Goal: Task Accomplishment & Management: Manage account settings

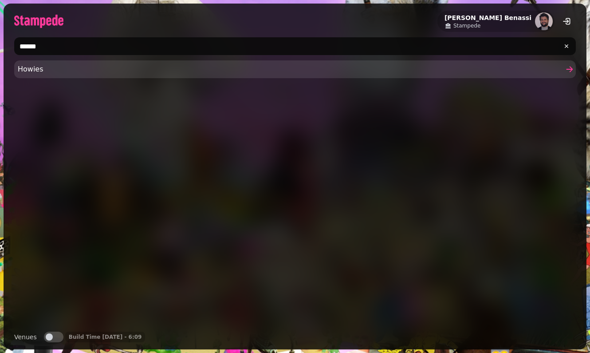
type input "******"
click at [106, 62] on link "Howies" at bounding box center [295, 69] width 562 height 18
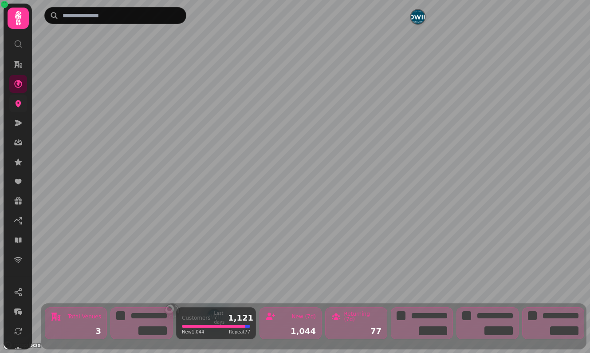
click at [19, 109] on link at bounding box center [18, 104] width 18 height 18
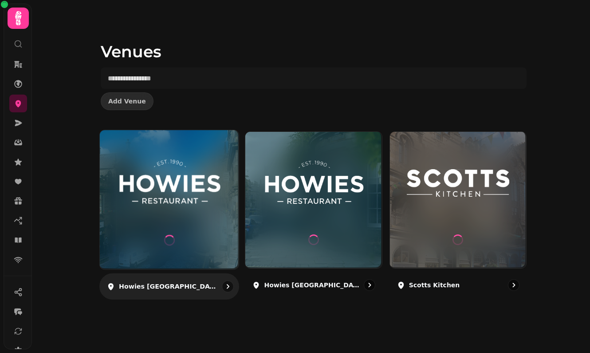
click at [154, 197] on img at bounding box center [169, 183] width 104 height 58
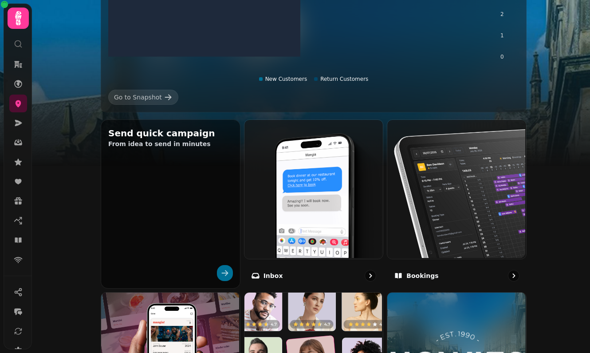
scroll to position [283, 0]
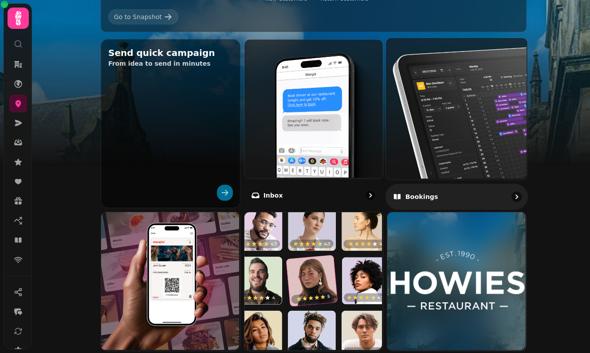
click at [460, 147] on img at bounding box center [456, 108] width 142 height 142
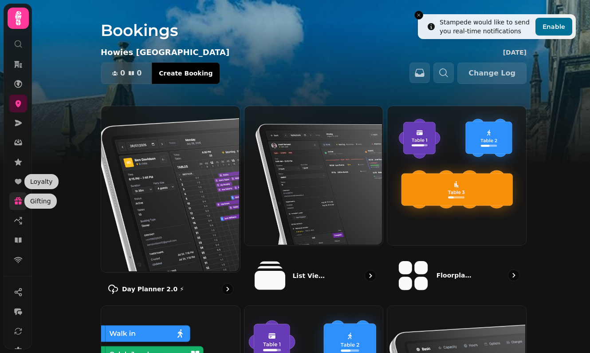
click at [20, 201] on icon at bounding box center [18, 201] width 9 height 9
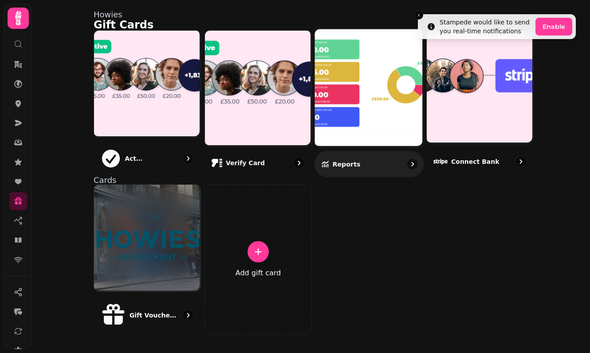
click at [354, 116] on img at bounding box center [368, 87] width 109 height 118
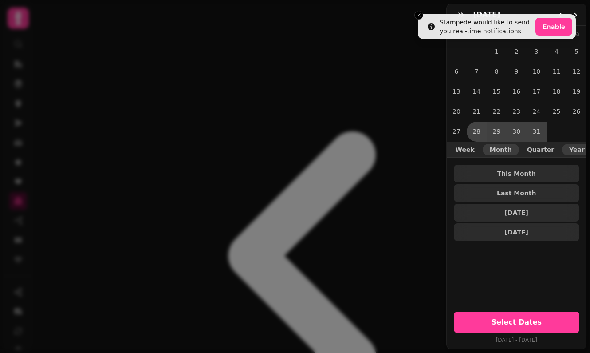
click at [573, 153] on button "Year" at bounding box center [577, 150] width 30 height 12
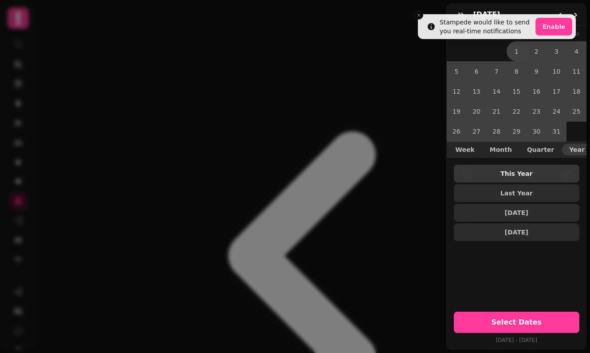
click at [535, 173] on span "This Year" at bounding box center [517, 173] width 112 height 6
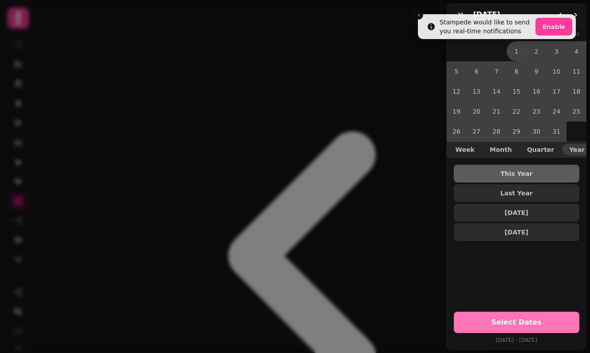
click at [493, 332] on button "Select Dates" at bounding box center [517, 321] width 126 height 21
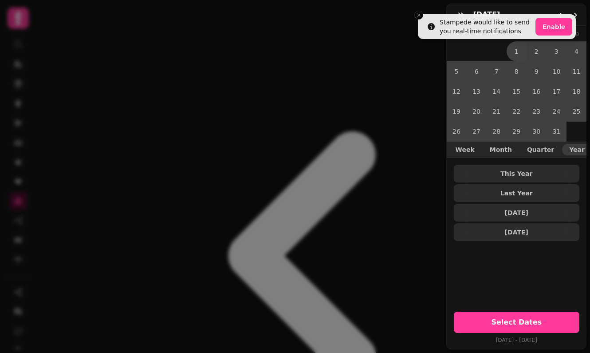
click at [304, 26] on div "January 25 January 2025 Su Mo Tu We Th Fr Sa 1 2 3 4 5 6 7 8 9 10 11 12 13 14 1…" at bounding box center [295, 183] width 590 height 339
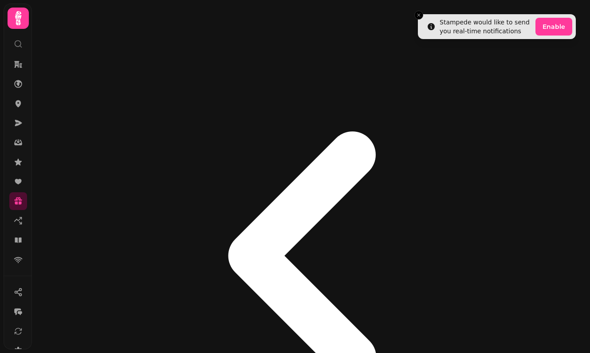
click at [229, 131] on icon "go-back" at bounding box center [303, 255] width 148 height 249
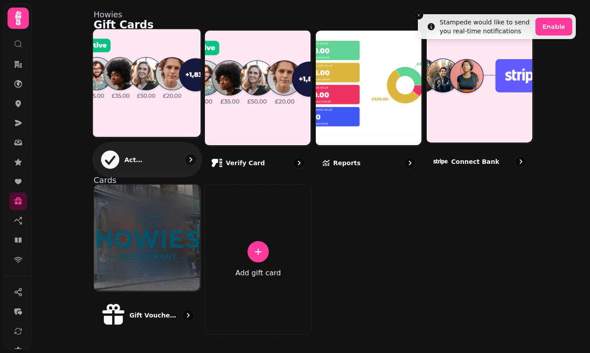
click at [152, 109] on img at bounding box center [146, 82] width 109 height 109
select select "******"
select select "**"
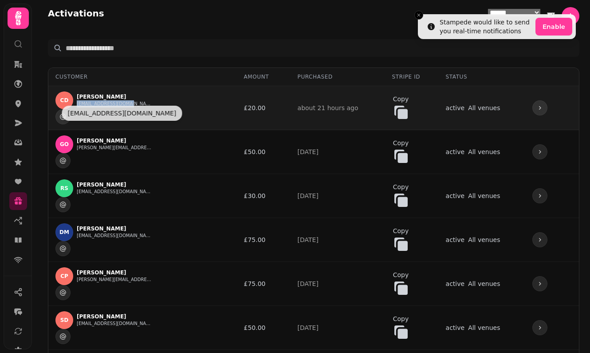
copy button "cathmac2605@gmail.com"
drag, startPoint x: 134, startPoint y: 102, endPoint x: 77, endPoint y: 99, distance: 57.8
click at [77, 99] on div "CD Catherine Dawson cathmac2605@gmail.com" at bounding box center [103, 107] width 97 height 33
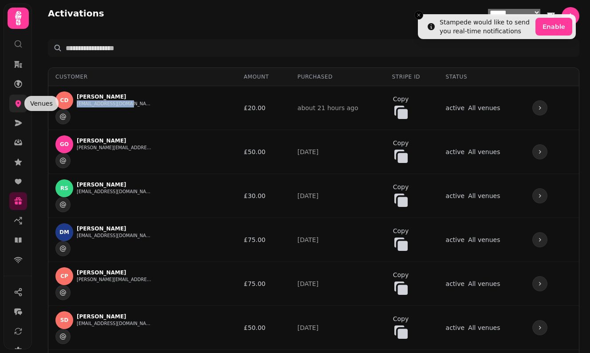
click at [19, 103] on icon at bounding box center [19, 103] width 6 height 7
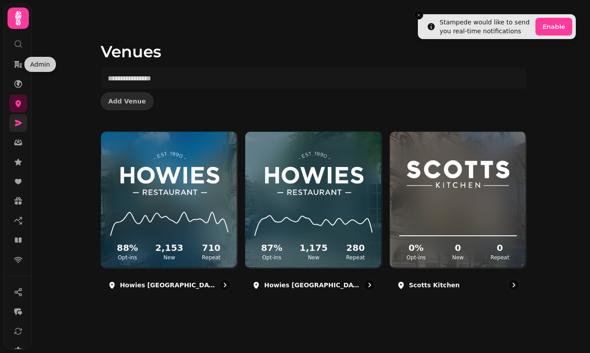
click at [12, 118] on link at bounding box center [18, 123] width 18 height 18
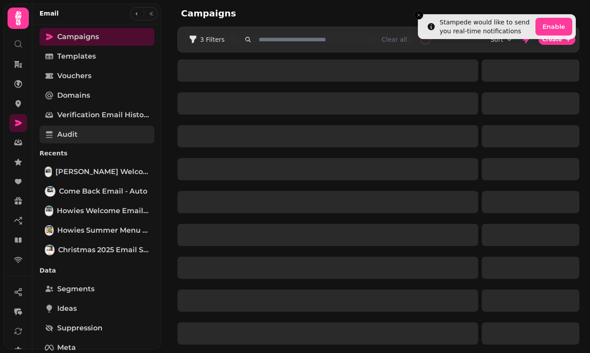
click at [87, 134] on link "Audit" at bounding box center [96, 135] width 115 height 18
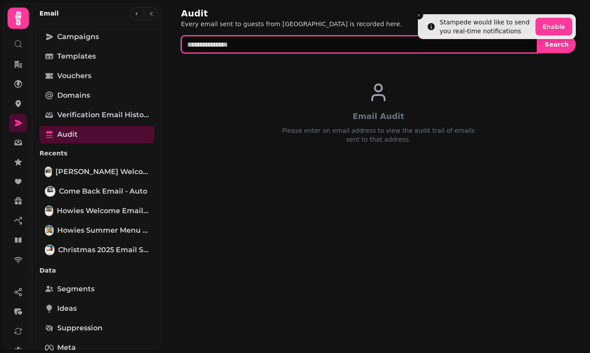
click at [259, 41] on input "text" at bounding box center [359, 44] width 357 height 18
paste input "**********"
type input "**********"
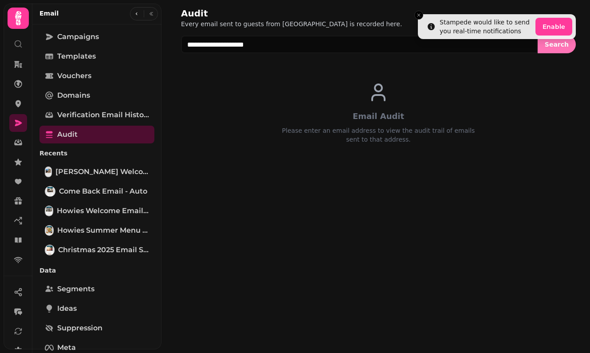
click at [561, 52] on button "Search" at bounding box center [557, 44] width 38 height 18
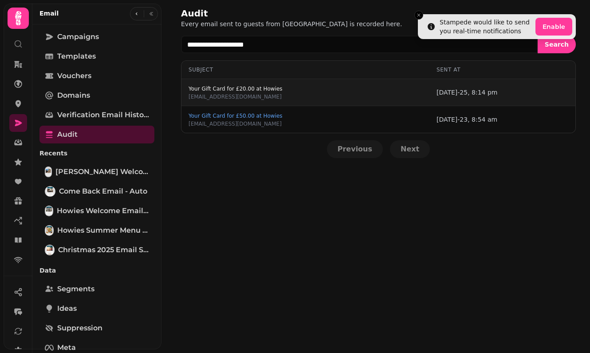
click at [274, 88] on span "Your Gift Card for £20.00 at Howies" at bounding box center [236, 88] width 94 height 5
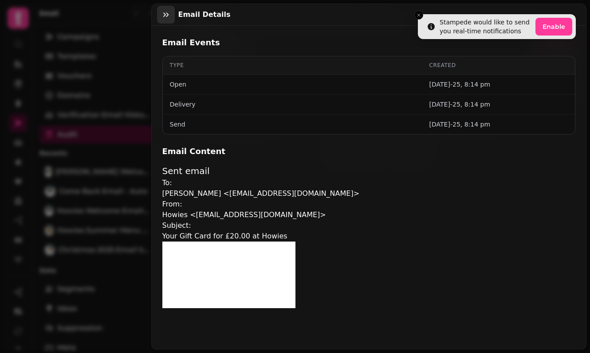
click at [164, 12] on icon "button" at bounding box center [166, 14] width 9 height 9
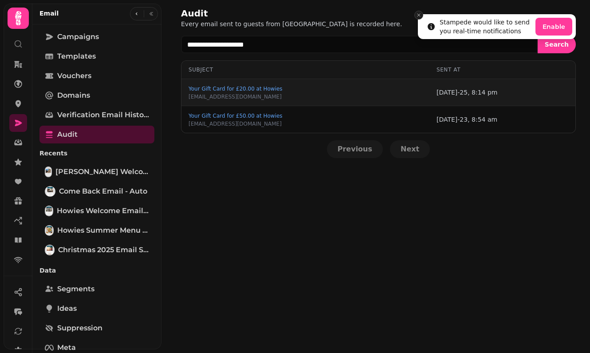
click at [419, 15] on line "Close toast" at bounding box center [419, 15] width 3 height 3
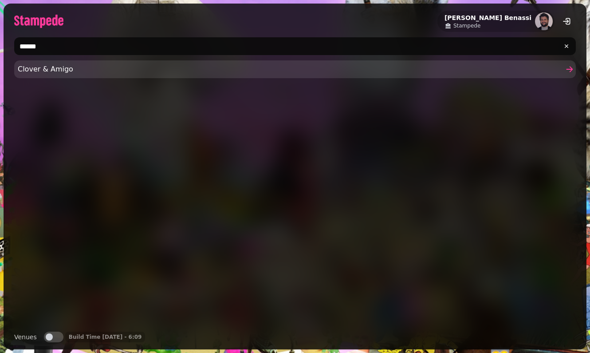
type input "******"
click at [22, 66] on span "Clover & Amigo" at bounding box center [291, 69] width 546 height 11
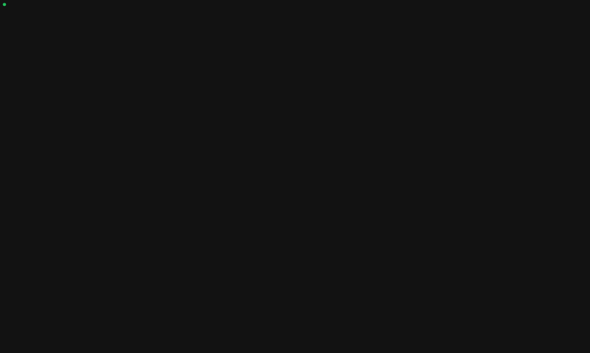
click at [22, 66] on icon at bounding box center [21, 64] width 8 height 8
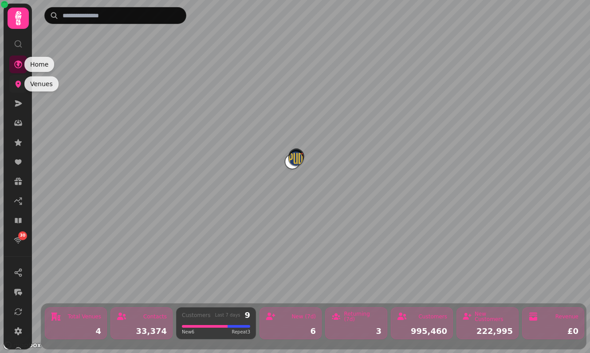
click at [21, 84] on icon at bounding box center [18, 83] width 9 height 9
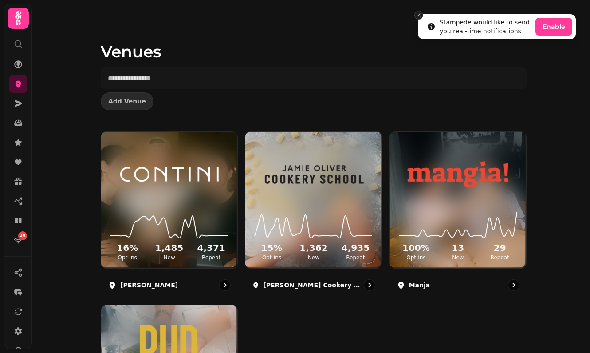
click at [419, 16] on icon "Close toast" at bounding box center [418, 14] width 5 height 5
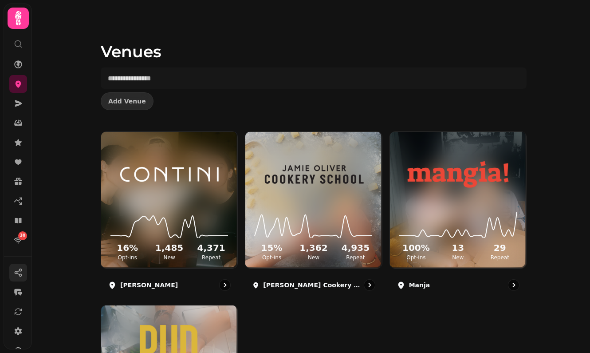
scroll to position [53, 0]
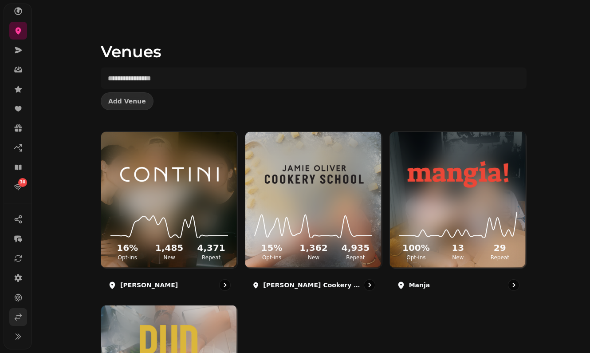
click at [15, 312] on icon at bounding box center [18, 316] width 9 height 9
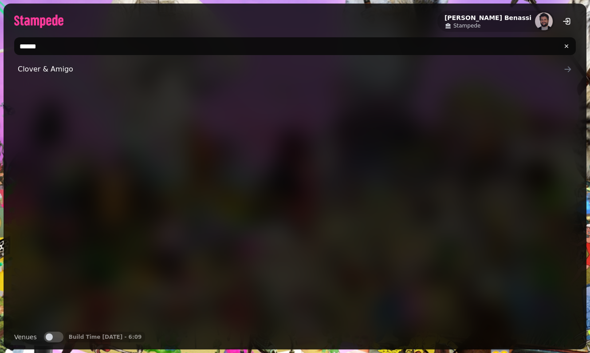
click at [86, 51] on input "******" at bounding box center [295, 46] width 562 height 18
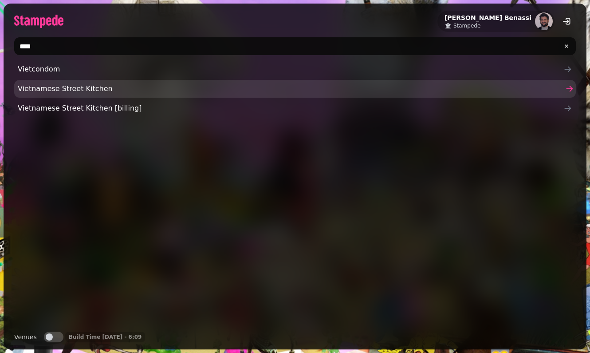
type input "****"
click at [65, 90] on span "Vietnamese Street Kitchen" at bounding box center [291, 88] width 546 height 11
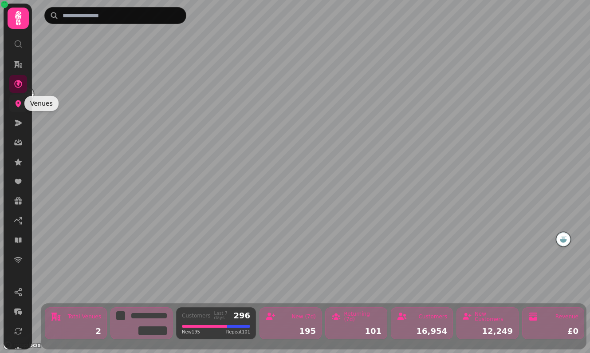
click at [16, 108] on link at bounding box center [18, 104] width 18 height 18
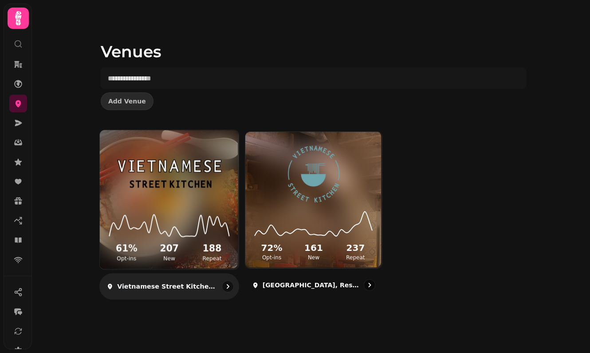
click at [175, 181] on img at bounding box center [169, 173] width 104 height 58
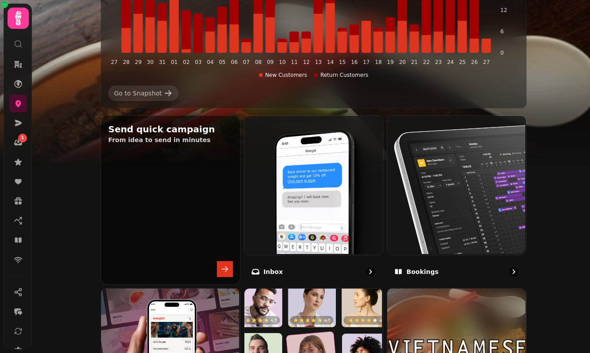
scroll to position [250, 0]
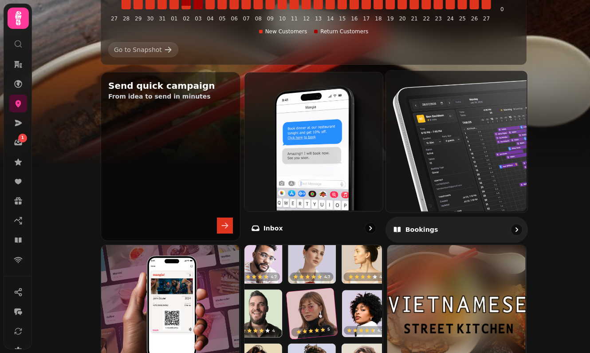
click at [443, 154] on img at bounding box center [456, 141] width 142 height 142
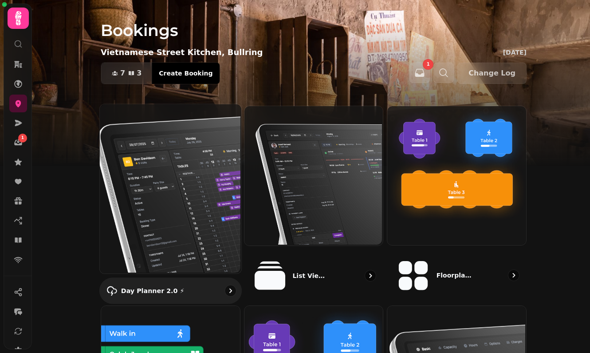
click at [173, 149] on img at bounding box center [170, 187] width 142 height 169
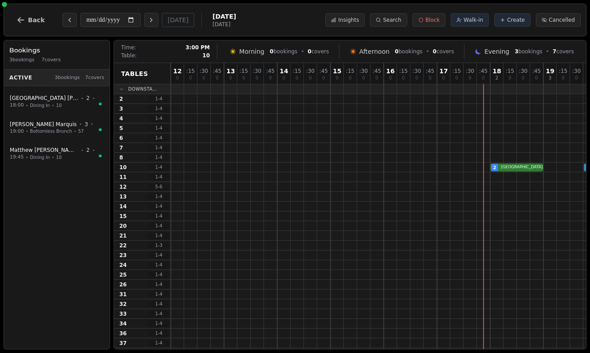
scroll to position [0, 117]
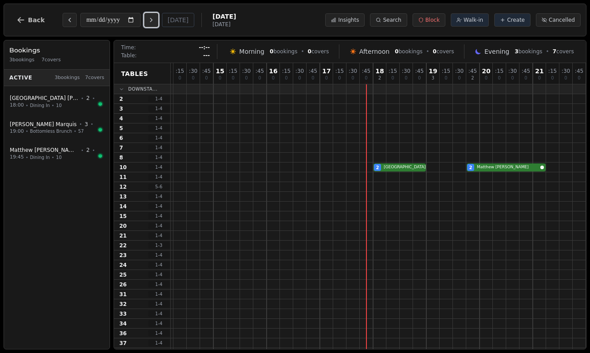
click at [152, 20] on icon "Next day" at bounding box center [151, 19] width 7 height 7
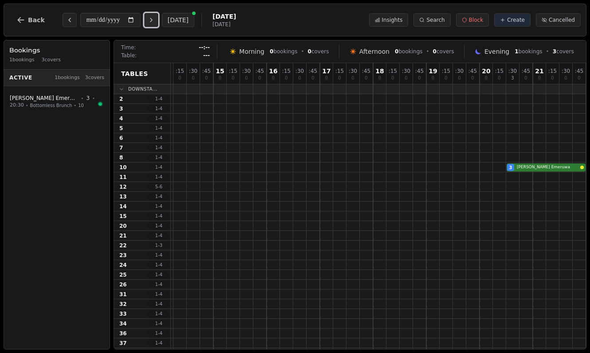
click at [154, 23] on icon "Next day" at bounding box center [151, 19] width 7 height 7
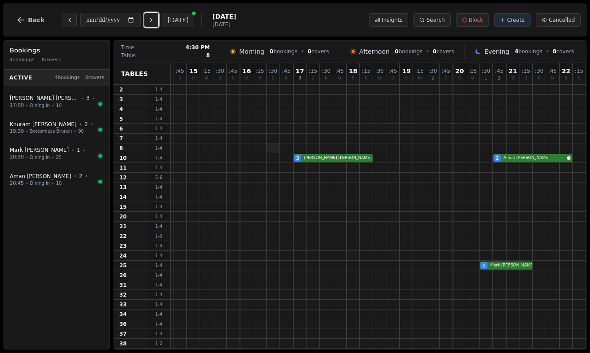
scroll to position [0, 144]
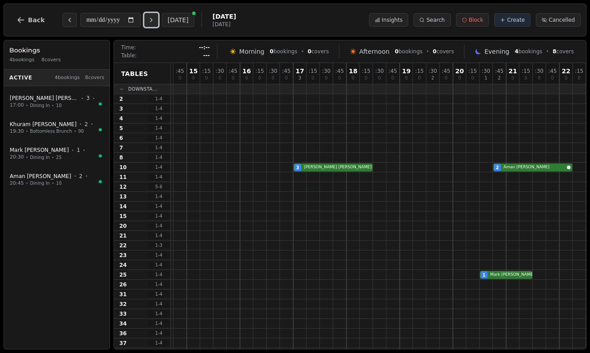
click at [155, 19] on icon "Next day" at bounding box center [151, 19] width 7 height 7
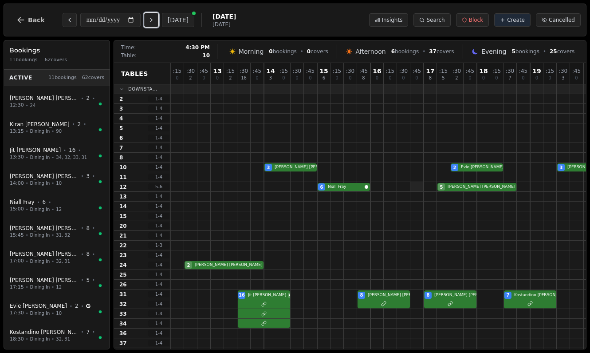
scroll to position [0, 0]
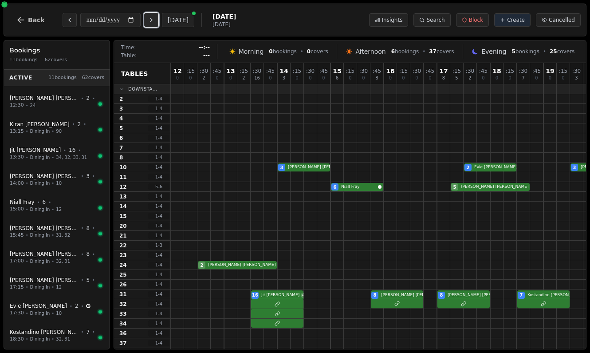
click at [155, 23] on icon "Next day" at bounding box center [151, 19] width 7 height 7
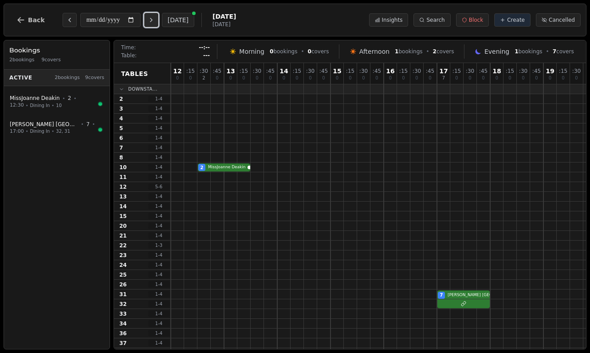
click at [155, 23] on icon "Next day" at bounding box center [151, 19] width 7 height 7
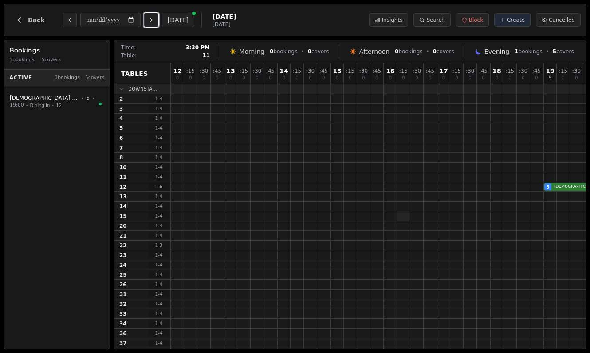
scroll to position [0, 117]
click at [152, 20] on icon "Next day" at bounding box center [151, 20] width 2 height 4
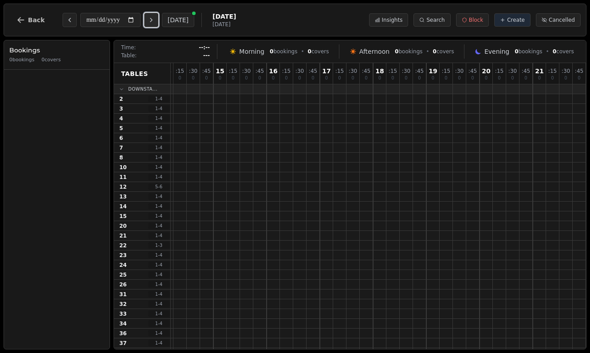
click at [152, 20] on icon "Next day" at bounding box center [151, 20] width 2 height 4
type input "**********"
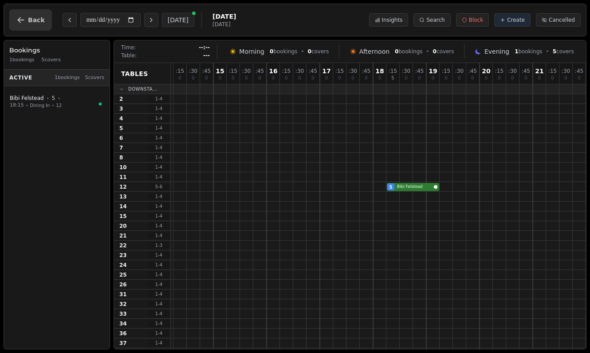
click at [35, 18] on span "Back" at bounding box center [36, 20] width 17 height 6
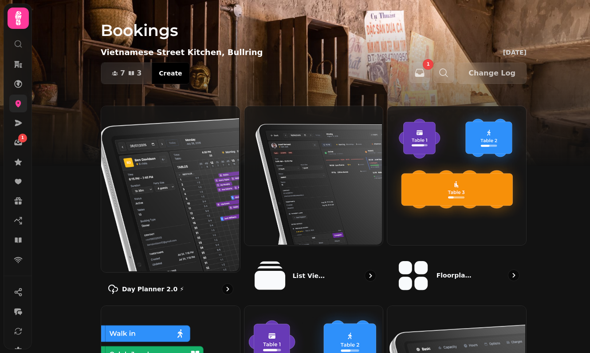
click at [20, 104] on icon at bounding box center [19, 103] width 6 height 7
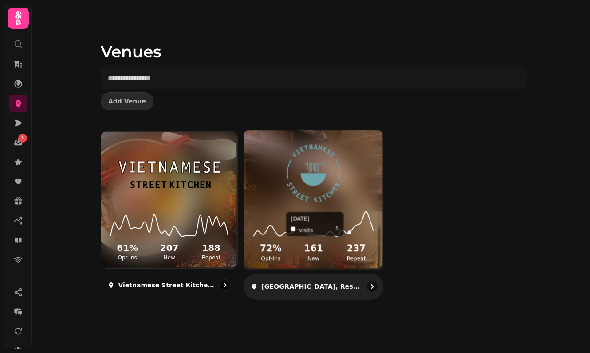
click at [338, 213] on icon at bounding box center [314, 223] width 125 height 29
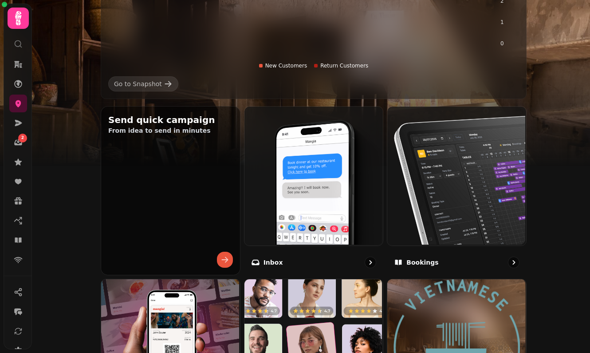
scroll to position [231, 0]
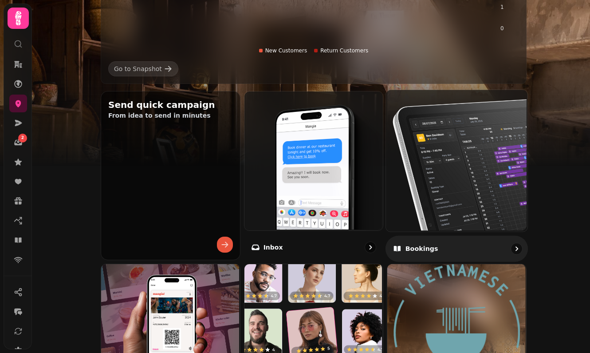
click at [443, 201] on img at bounding box center [456, 160] width 142 height 142
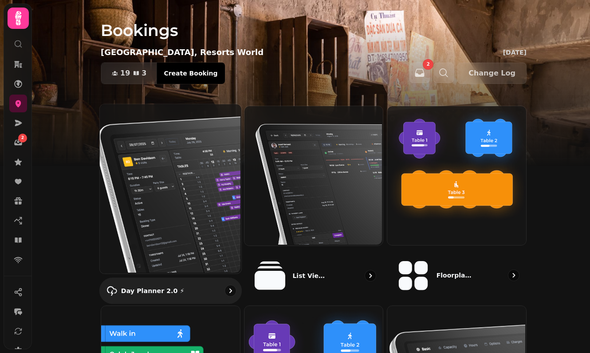
click at [173, 158] on img at bounding box center [170, 187] width 142 height 169
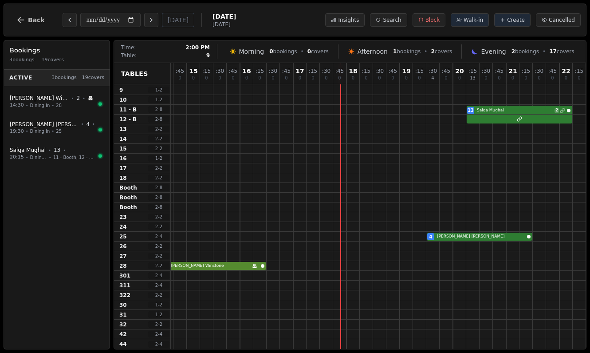
scroll to position [87, 0]
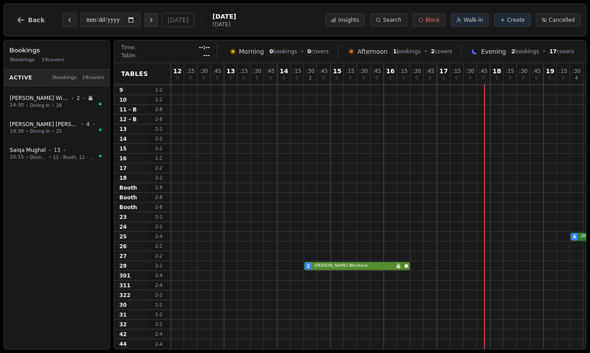
click at [151, 26] on button "Next day" at bounding box center [151, 20] width 14 height 14
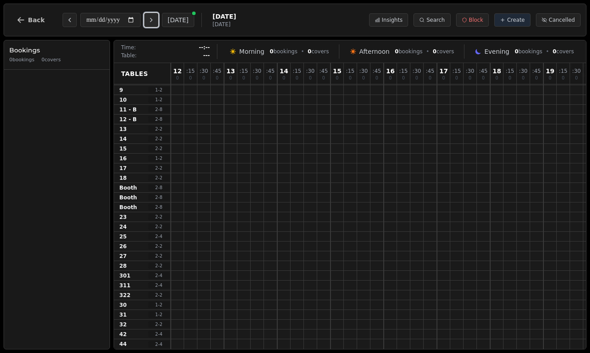
click at [151, 26] on button "Next day" at bounding box center [151, 20] width 14 height 14
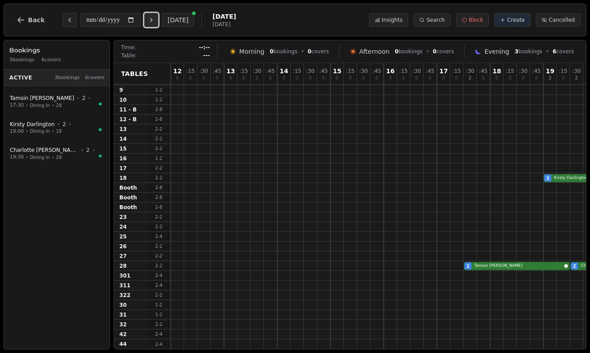
click at [151, 26] on button "Next day" at bounding box center [151, 20] width 14 height 14
type input "**********"
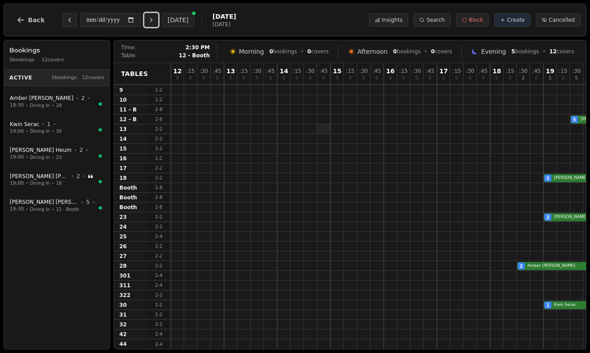
scroll to position [87, 170]
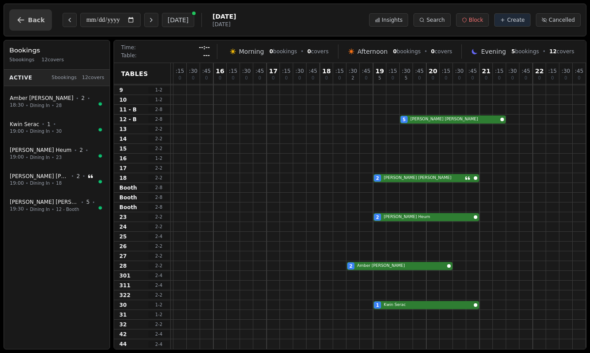
click at [29, 29] on button "Back" at bounding box center [30, 19] width 43 height 21
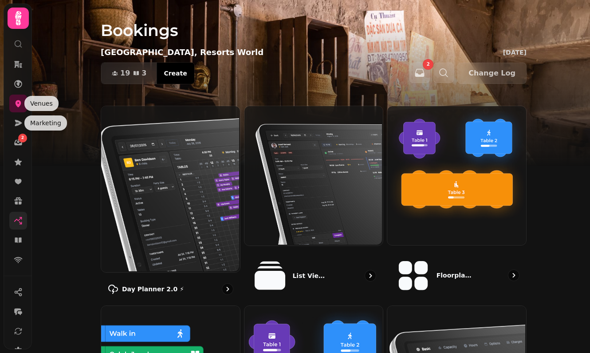
scroll to position [98, 0]
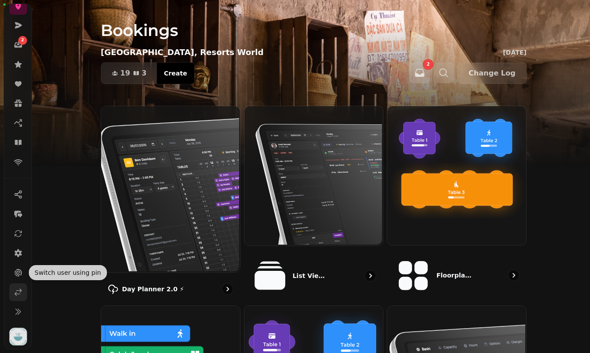
click at [18, 288] on icon at bounding box center [18, 292] width 9 height 9
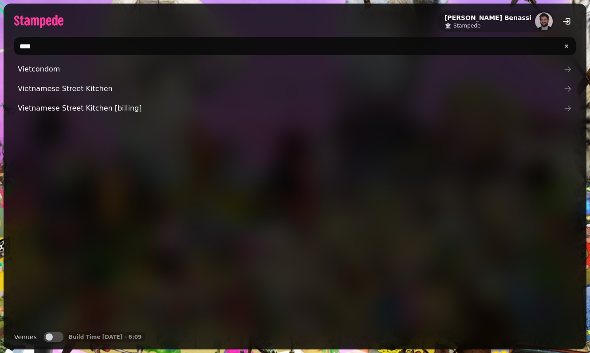
click at [128, 54] on input "****" at bounding box center [295, 46] width 562 height 18
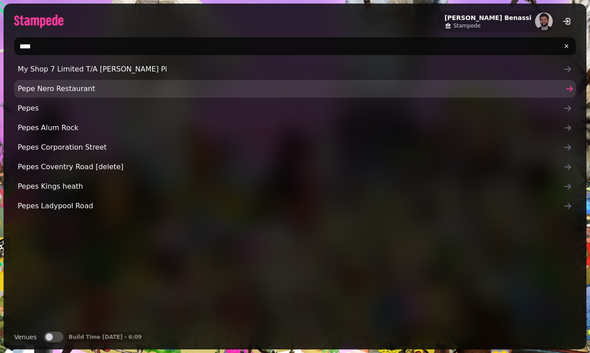
type input "****"
click at [95, 91] on span "Pepe Nero Restaurant" at bounding box center [291, 88] width 546 height 11
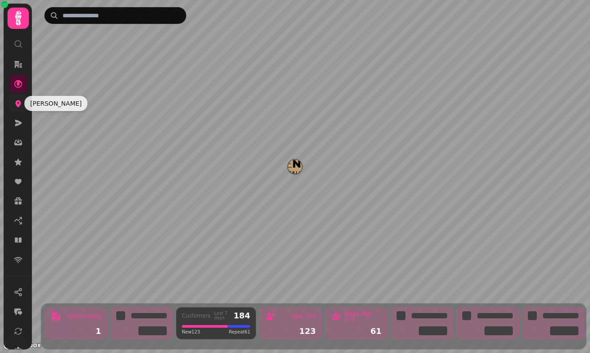
click at [16, 102] on icon at bounding box center [19, 103] width 6 height 7
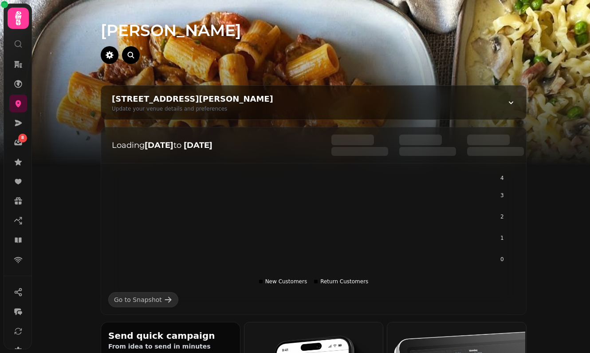
scroll to position [178, 0]
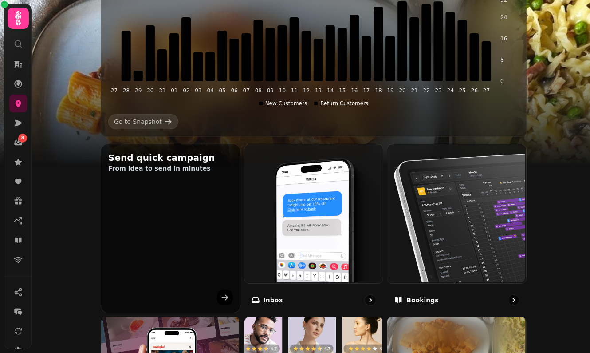
click at [422, 290] on div "Bookings" at bounding box center [457, 300] width 140 height 26
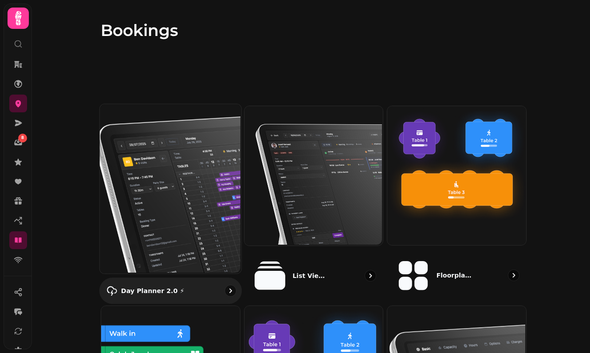
click at [148, 159] on img at bounding box center [170, 187] width 142 height 169
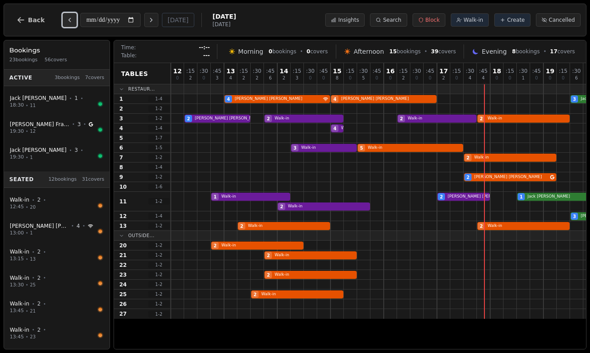
click at [69, 25] on button "Previous day" at bounding box center [70, 20] width 14 height 14
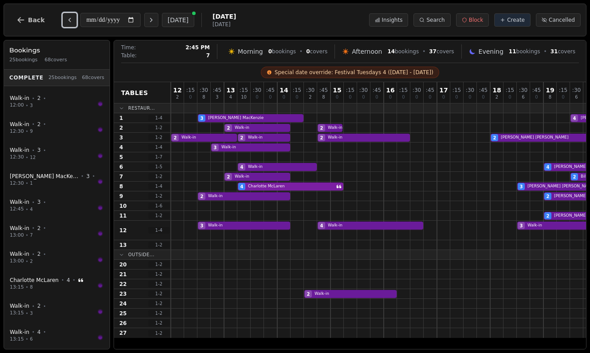
scroll to position [0, 157]
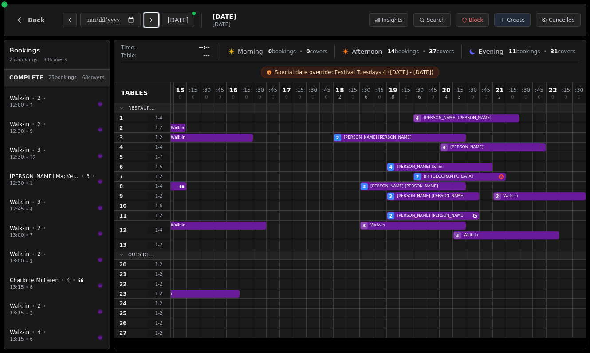
click at [153, 24] on button "Next day" at bounding box center [151, 20] width 14 height 14
type input "**********"
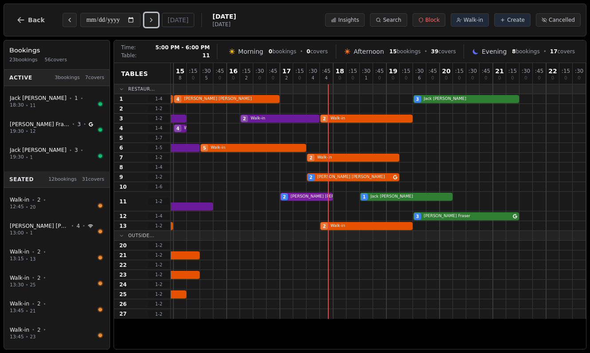
click at [323, 193] on div "1 Walk-in 2 Walk-in 2 [PERSON_NAME] Has conversation thread 1 [PERSON_NAME]" at bounding box center [300, 202] width 572 height 20
select select "****"
select select "*"
select select "********"
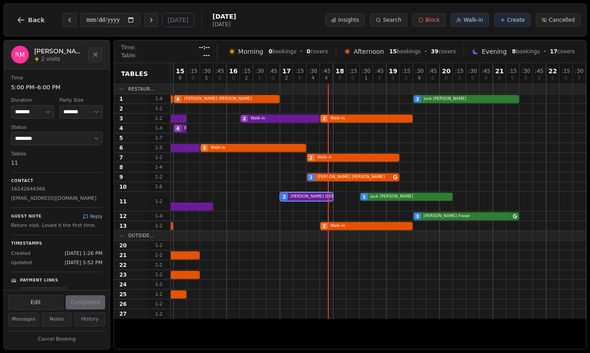
click at [88, 217] on button "Reply" at bounding box center [93, 216] width 20 height 7
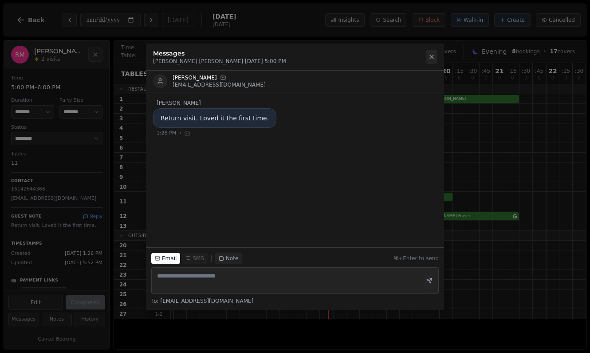
click at [434, 59] on icon at bounding box center [431, 56] width 7 height 7
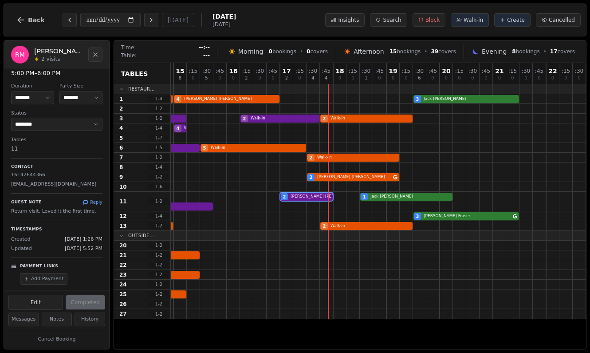
scroll to position [0, 0]
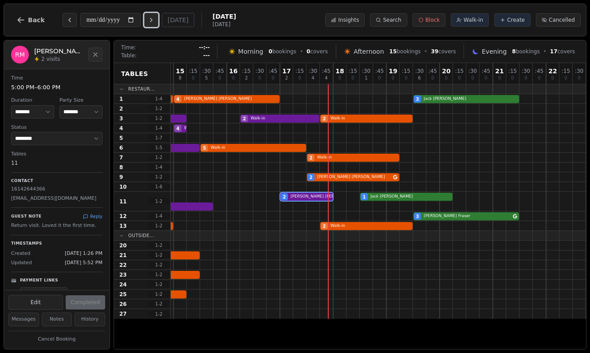
click at [155, 23] on icon "Next day" at bounding box center [151, 19] width 7 height 7
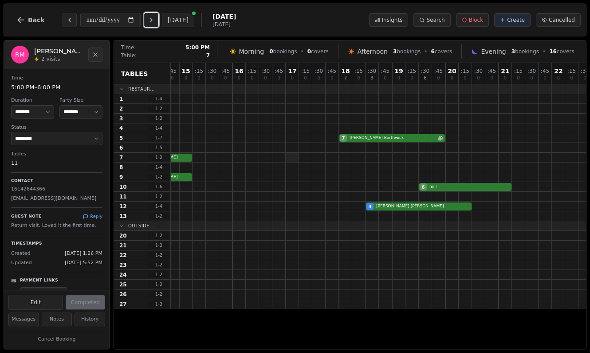
scroll to position [0, 157]
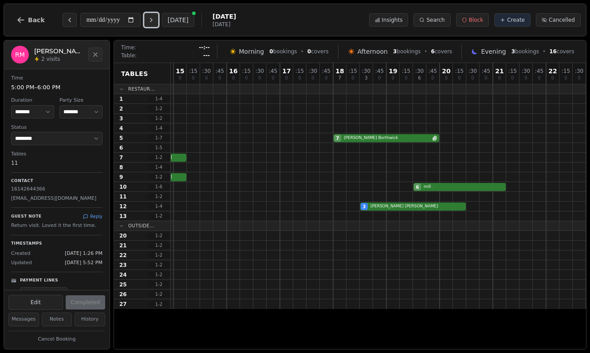
click at [158, 25] on button "Next day" at bounding box center [151, 20] width 14 height 14
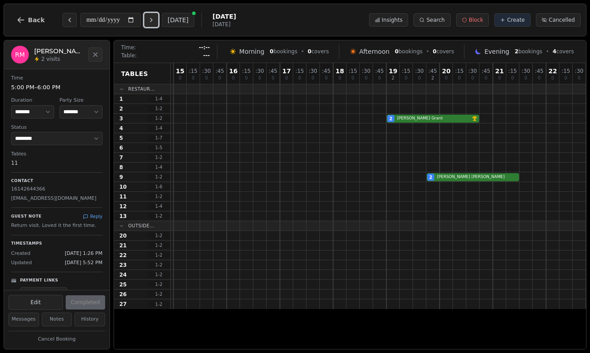
click at [150, 20] on button "Next day" at bounding box center [151, 20] width 14 height 14
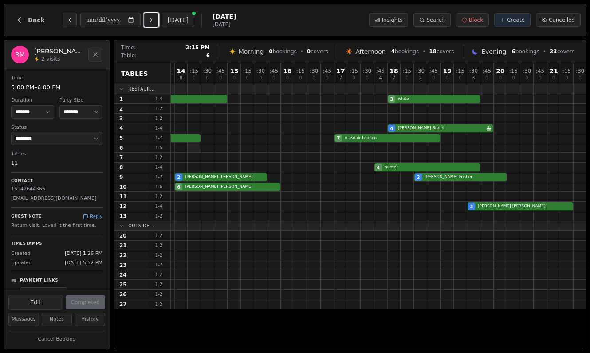
scroll to position [0, 0]
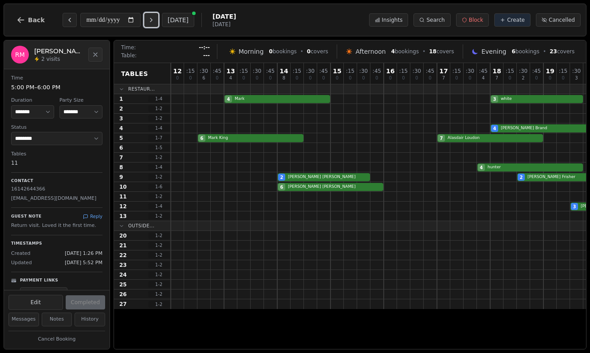
click at [151, 15] on button "Next day" at bounding box center [151, 20] width 14 height 14
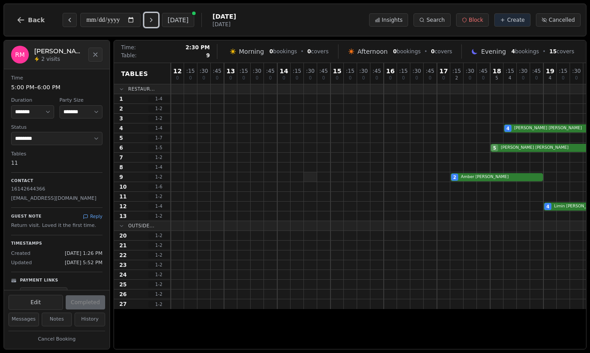
scroll to position [0, 157]
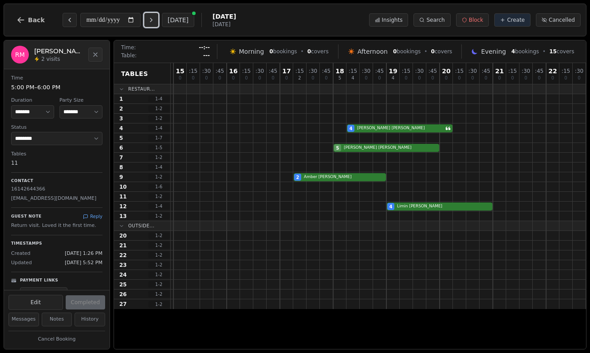
click at [153, 20] on icon "Next day" at bounding box center [151, 19] width 7 height 7
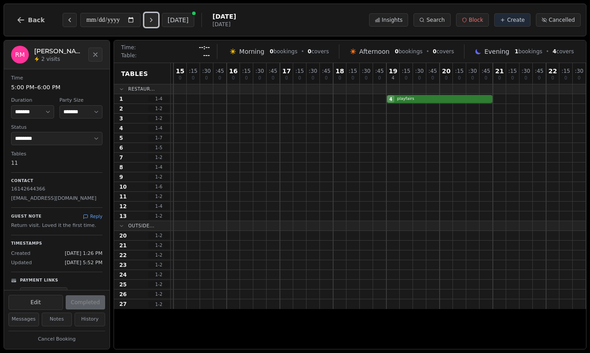
click at [153, 20] on icon "Next day" at bounding box center [151, 19] width 7 height 7
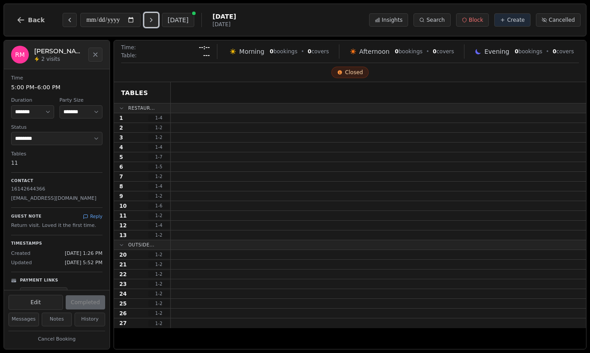
click at [153, 20] on icon "Next day" at bounding box center [151, 19] width 7 height 7
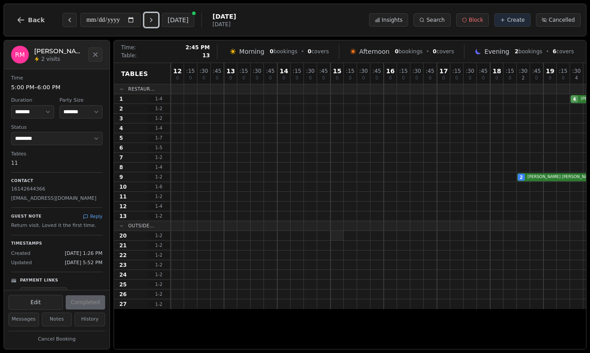
scroll to position [0, 157]
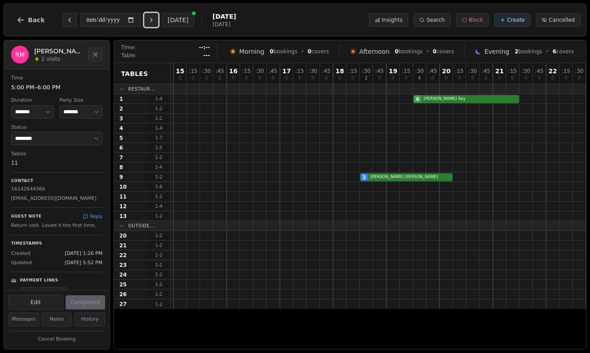
click at [150, 22] on button "Next day" at bounding box center [151, 20] width 14 height 14
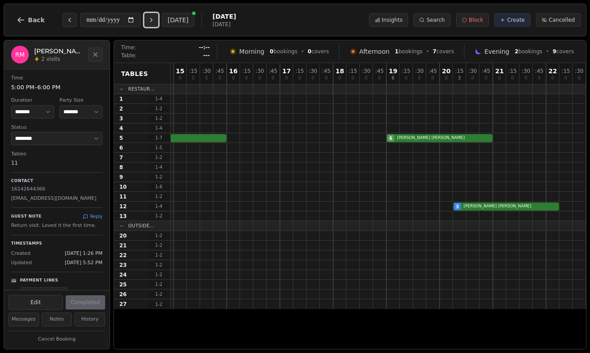
click at [154, 17] on icon "Next day" at bounding box center [151, 19] width 7 height 7
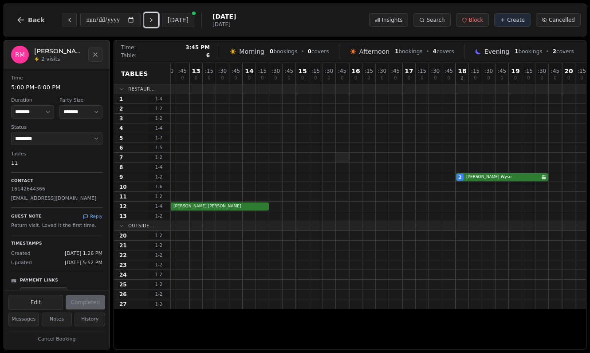
scroll to position [0, 0]
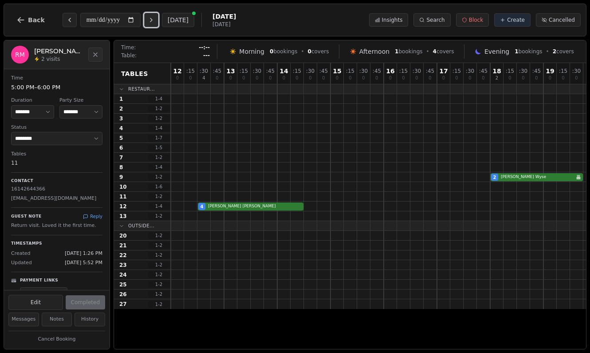
click at [150, 22] on button "Next day" at bounding box center [151, 20] width 14 height 14
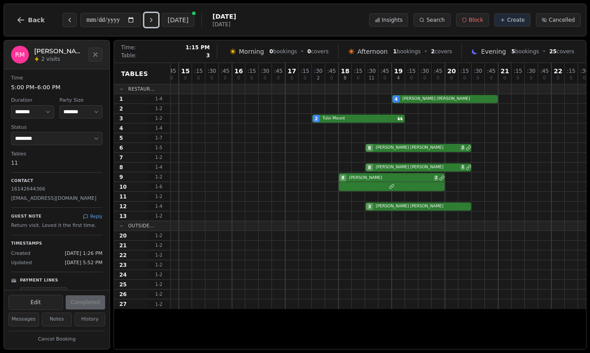
scroll to position [0, 157]
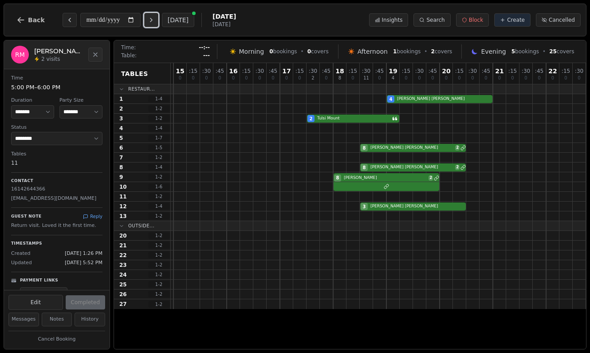
click at [158, 22] on button "Next day" at bounding box center [151, 20] width 14 height 14
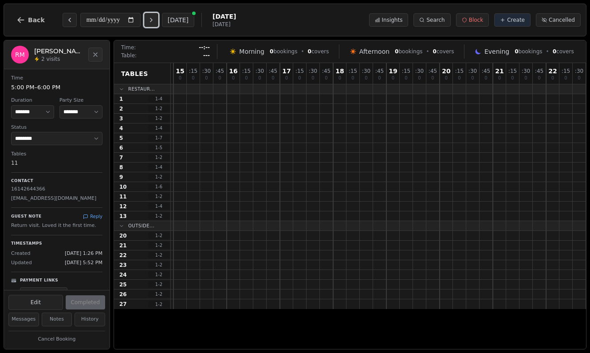
click at [156, 24] on button "Next day" at bounding box center [151, 20] width 14 height 14
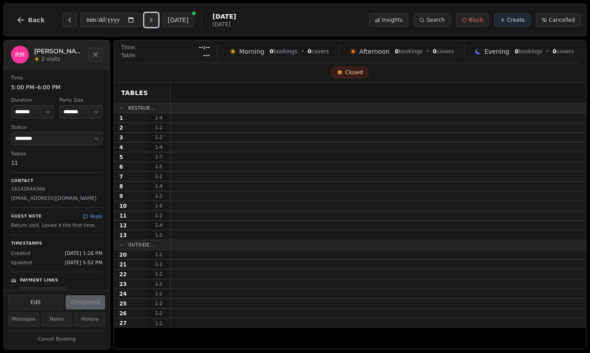
scroll to position [0, 0]
click at [156, 24] on button "Next day" at bounding box center [151, 20] width 14 height 14
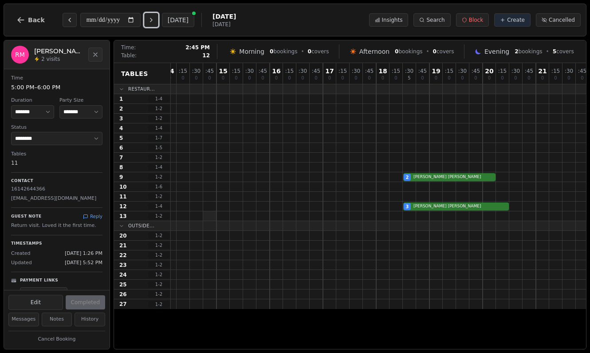
scroll to position [0, 157]
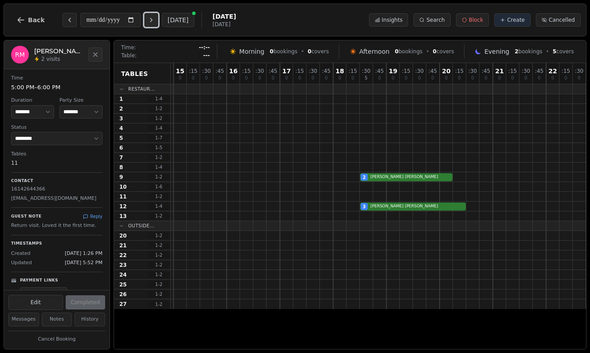
click at [150, 23] on button "Next day" at bounding box center [151, 20] width 14 height 14
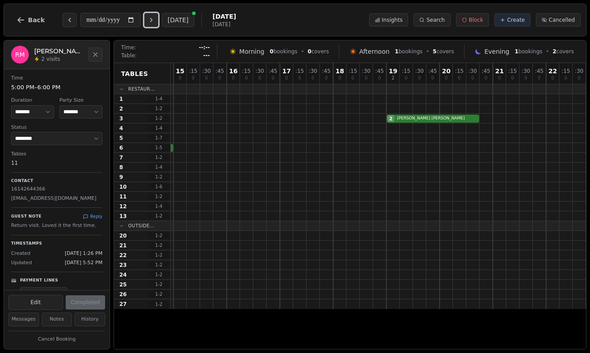
click at [150, 23] on button "Next day" at bounding box center [151, 20] width 14 height 14
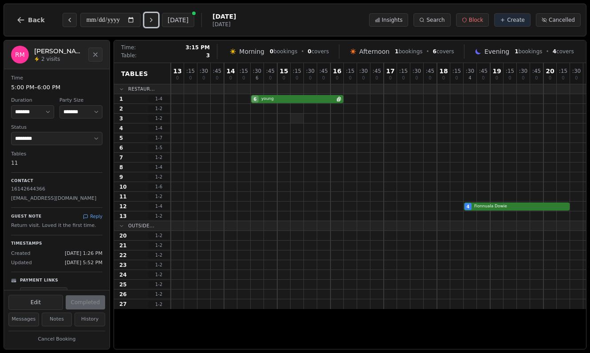
scroll to position [0, 14]
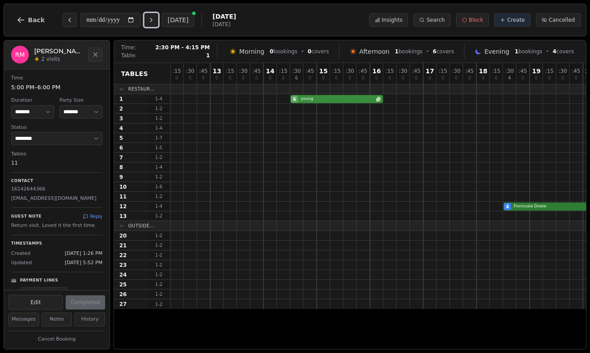
click at [322, 98] on div "6 young Has internal notes" at bounding box center [443, 99] width 572 height 10
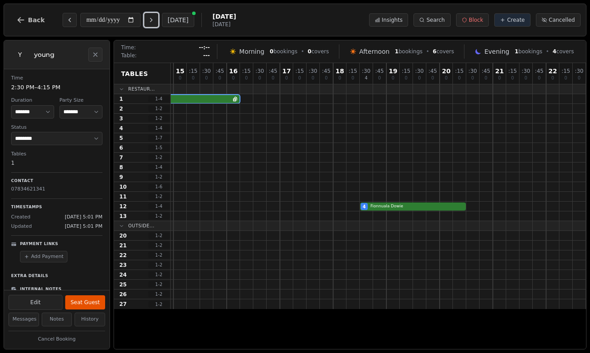
scroll to position [47, 0]
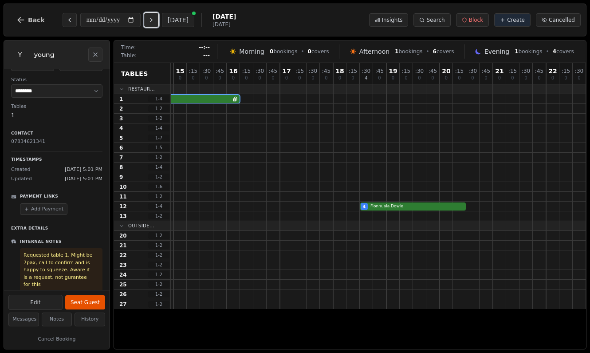
click at [155, 23] on icon "Next day" at bounding box center [151, 19] width 7 height 7
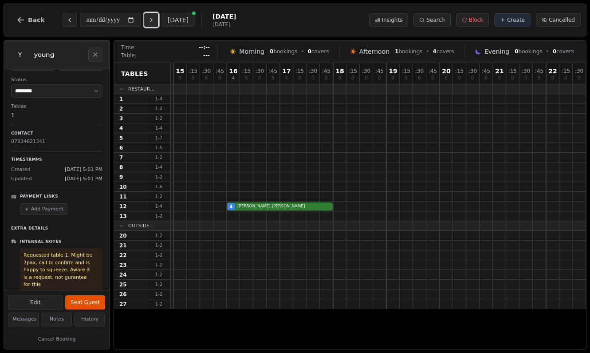
click at [155, 23] on icon "Next day" at bounding box center [151, 19] width 7 height 7
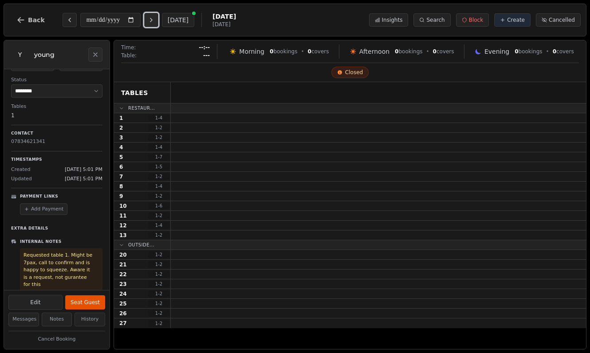
click at [155, 23] on icon "Next day" at bounding box center [151, 19] width 7 height 7
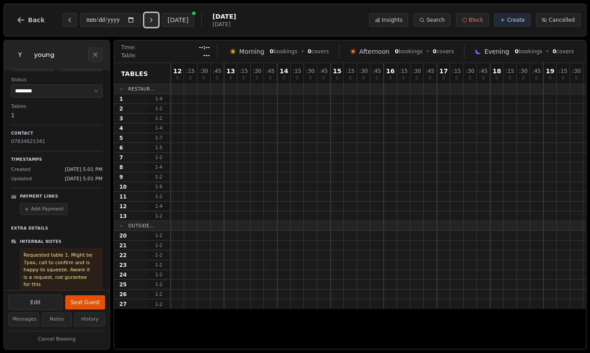
click at [158, 24] on button "Next day" at bounding box center [151, 20] width 14 height 14
click at [92, 58] on button "Close" at bounding box center [95, 54] width 14 height 14
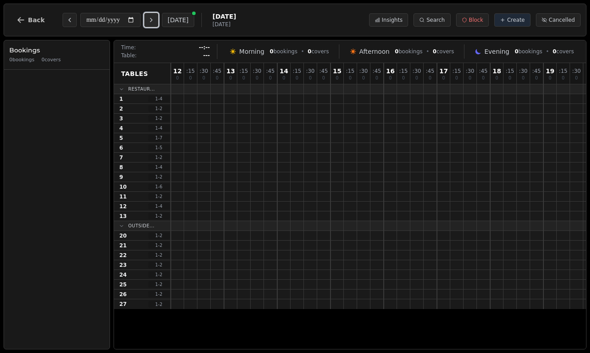
click at [153, 21] on icon "Next day" at bounding box center [151, 19] width 7 height 7
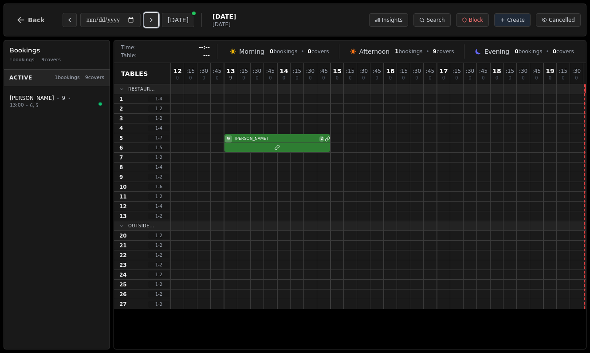
click at [152, 15] on button "Next day" at bounding box center [151, 20] width 14 height 14
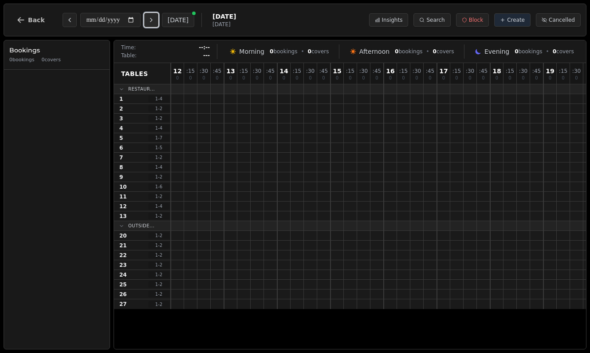
click at [158, 24] on button "Next day" at bounding box center [151, 20] width 14 height 14
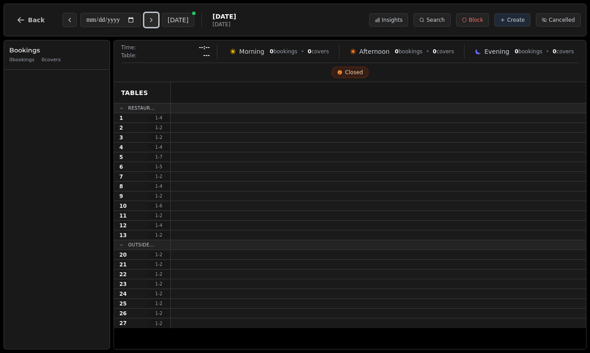
click at [158, 24] on button "Next day" at bounding box center [151, 20] width 14 height 14
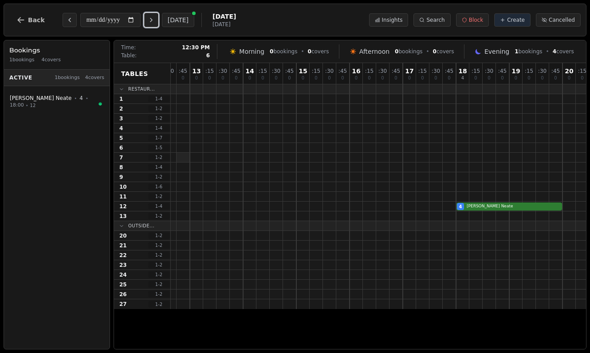
scroll to position [0, 157]
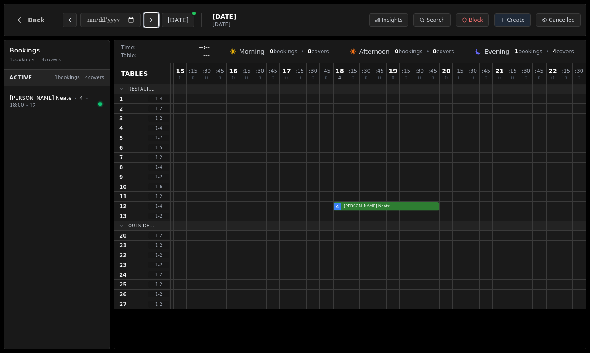
click at [155, 19] on icon "Next day" at bounding box center [151, 19] width 7 height 7
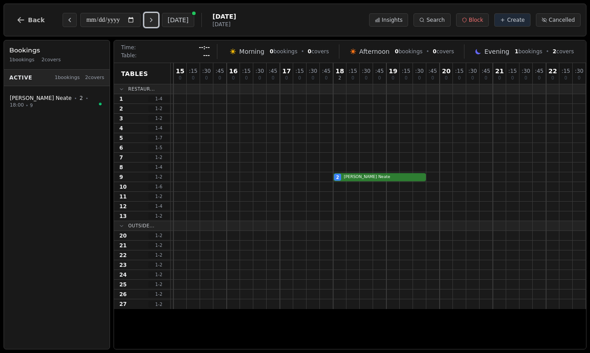
click at [155, 19] on icon "Next day" at bounding box center [151, 19] width 7 height 7
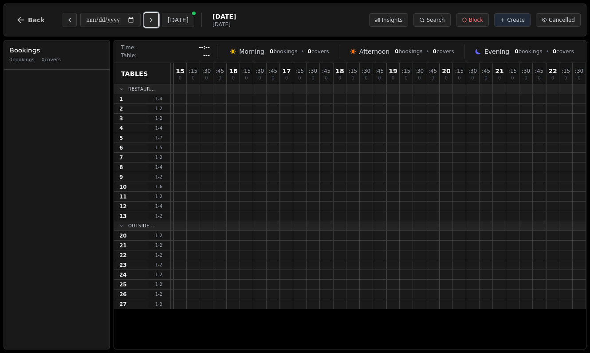
click at [155, 19] on icon "Next day" at bounding box center [151, 19] width 7 height 7
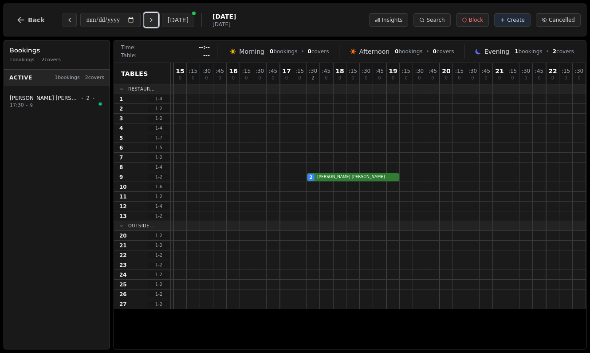
click at [158, 21] on button "Next day" at bounding box center [151, 20] width 14 height 14
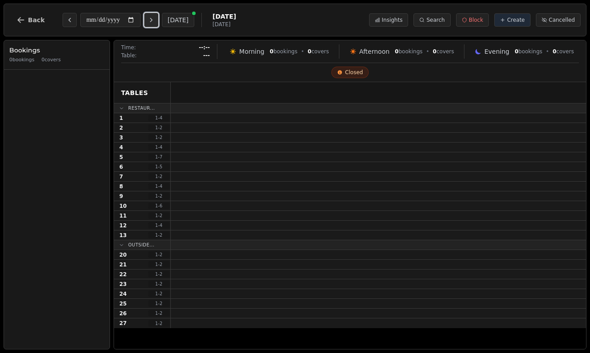
click at [158, 21] on button "Next day" at bounding box center [151, 20] width 14 height 14
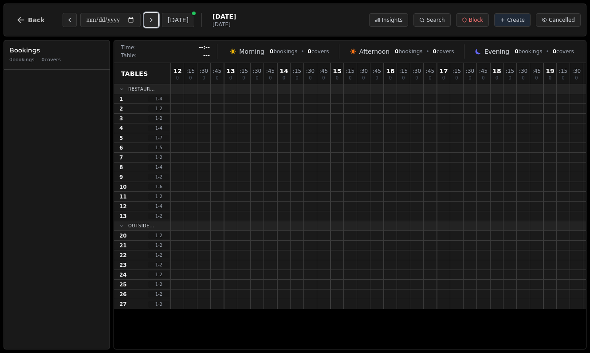
click at [158, 21] on button "Next day" at bounding box center [151, 20] width 14 height 14
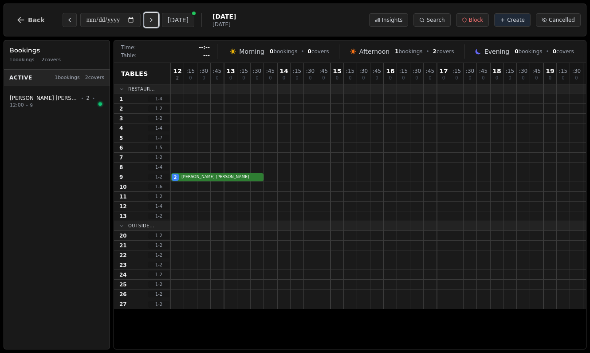
click at [154, 25] on button "Next day" at bounding box center [151, 20] width 14 height 14
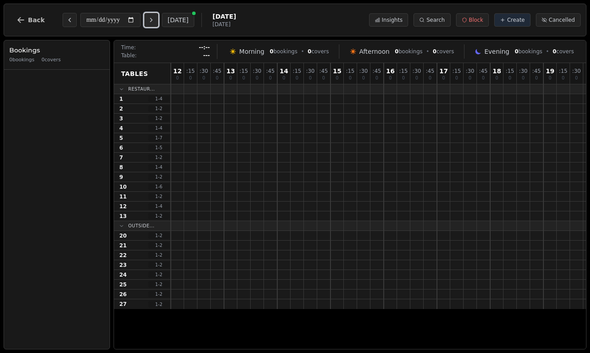
click at [154, 25] on button "Next day" at bounding box center [151, 20] width 14 height 14
click at [154, 24] on button "Next day" at bounding box center [151, 20] width 14 height 14
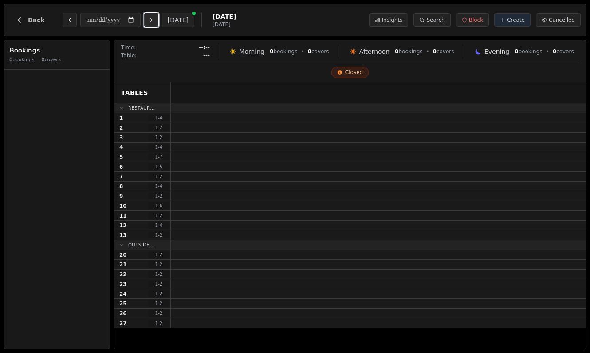
click at [154, 24] on button "Next day" at bounding box center [151, 20] width 14 height 14
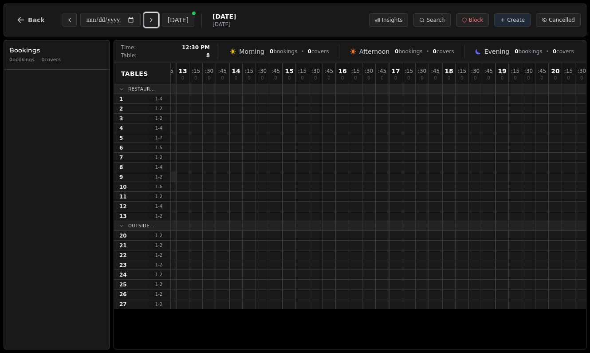
scroll to position [0, 157]
click at [155, 21] on icon "Next day" at bounding box center [151, 19] width 7 height 7
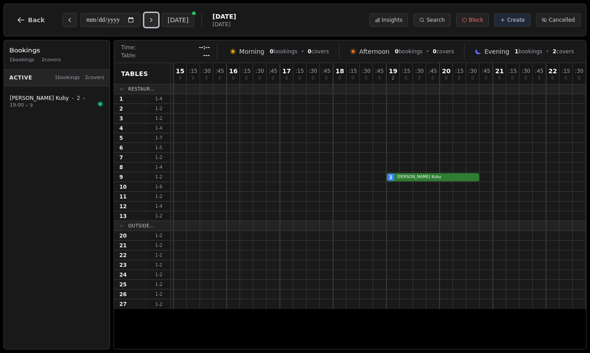
click at [153, 20] on icon "Next day" at bounding box center [151, 19] width 7 height 7
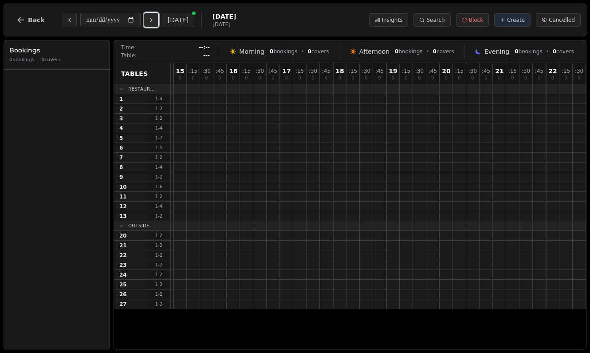
click at [153, 20] on icon "Next day" at bounding box center [151, 19] width 7 height 7
type input "**********"
click at [30, 28] on button "Back" at bounding box center [30, 19] width 43 height 21
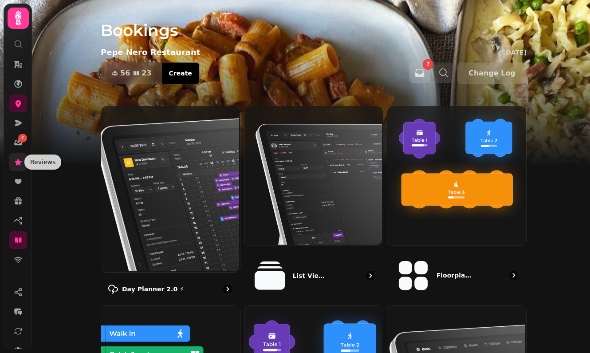
click at [15, 163] on icon at bounding box center [18, 162] width 9 height 9
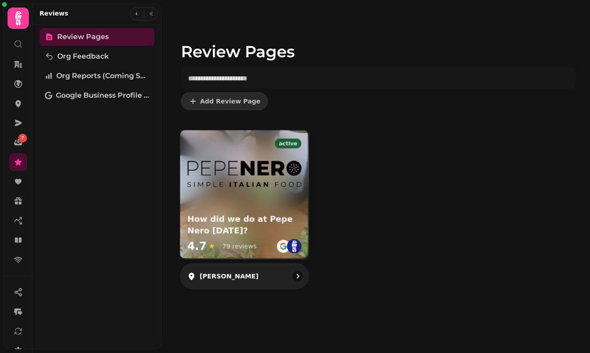
click at [306, 181] on div at bounding box center [244, 166] width 129 height 72
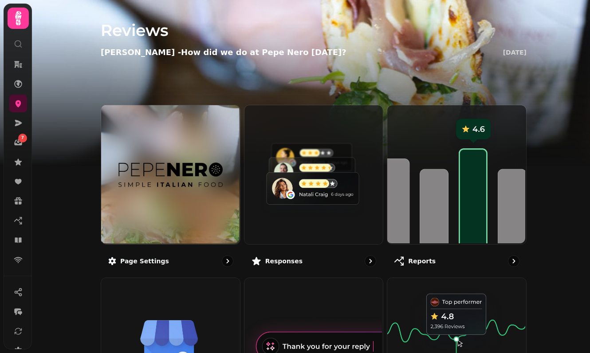
click at [306, 181] on img at bounding box center [313, 173] width 139 height 139
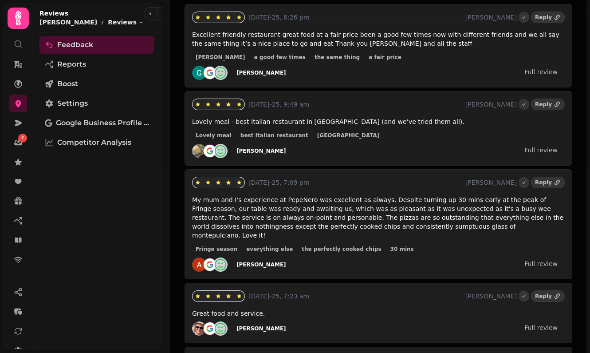
scroll to position [201, 0]
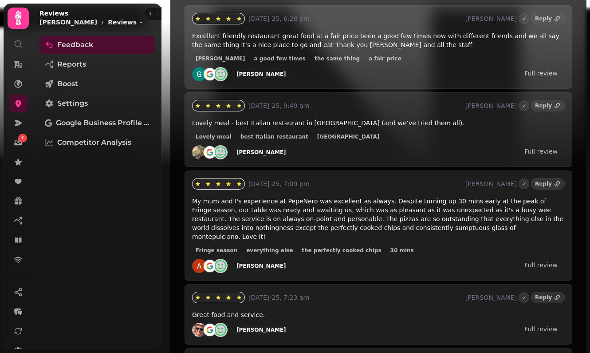
click at [251, 262] on div "[PERSON_NAME]" at bounding box center [261, 265] width 50 height 7
click at [246, 262] on div "[PERSON_NAME]" at bounding box center [261, 265] width 50 height 7
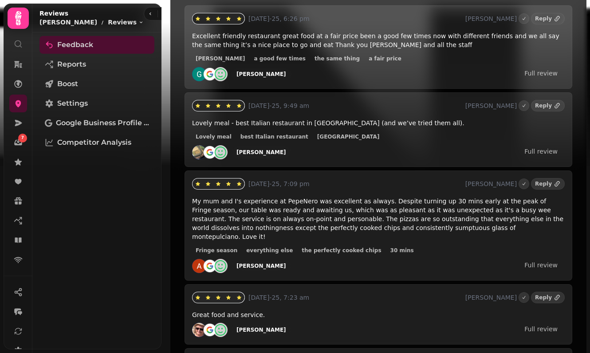
click at [246, 262] on div "[PERSON_NAME]" at bounding box center [261, 265] width 50 height 7
click at [271, 262] on div "[PERSON_NAME]" at bounding box center [261, 265] width 50 height 7
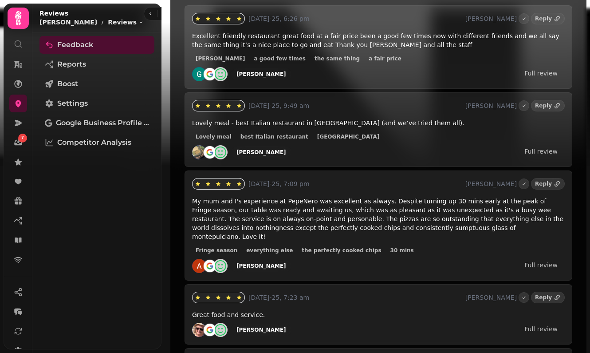
click at [244, 262] on div "[PERSON_NAME]" at bounding box center [261, 265] width 50 height 7
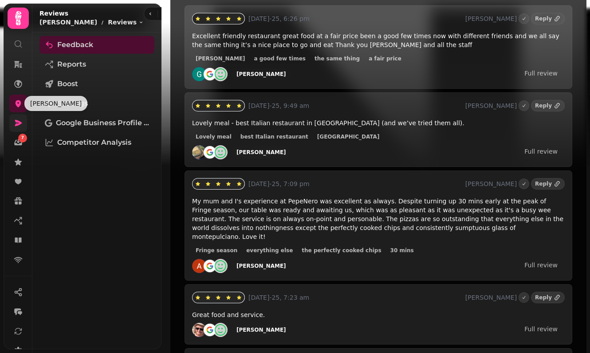
click at [17, 118] on link at bounding box center [18, 123] width 18 height 18
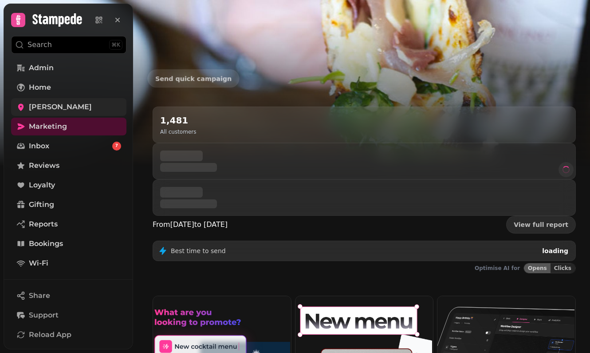
click at [20, 106] on icon at bounding box center [20, 106] width 9 height 9
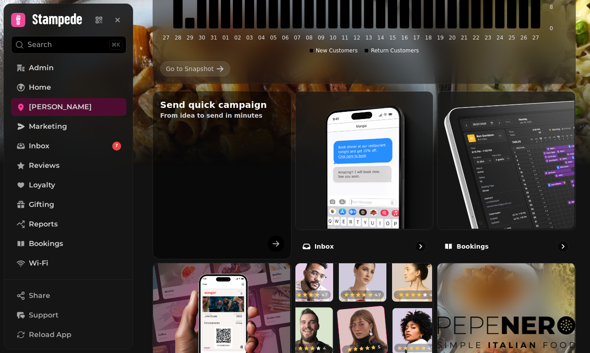
scroll to position [264, 0]
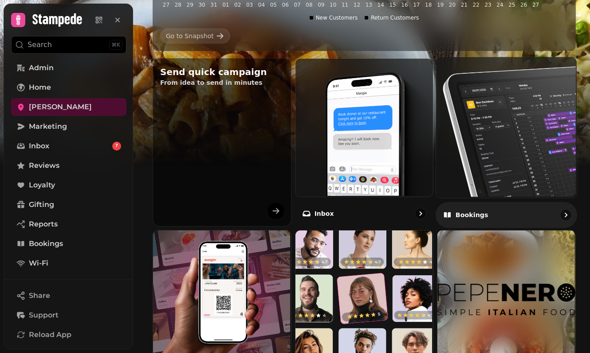
click at [489, 171] on img at bounding box center [505, 126] width 141 height 141
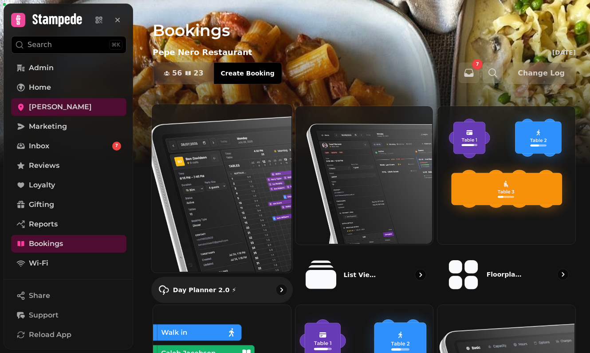
click at [188, 161] on img at bounding box center [221, 187] width 141 height 169
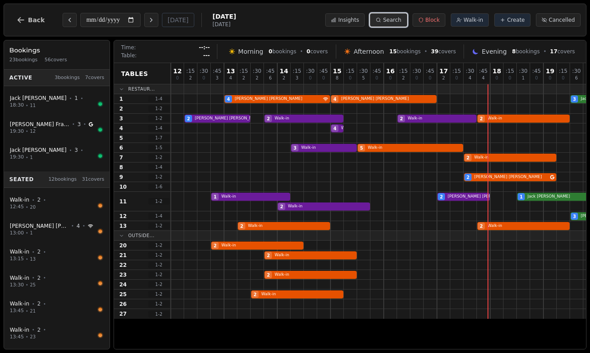
click at [377, 21] on button "Search" at bounding box center [388, 19] width 37 height 13
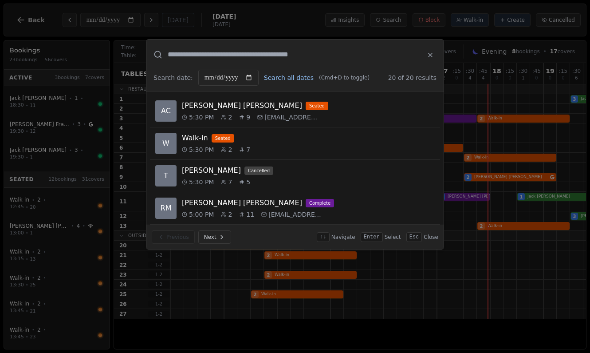
click at [283, 77] on button "Search all dates" at bounding box center [289, 77] width 50 height 9
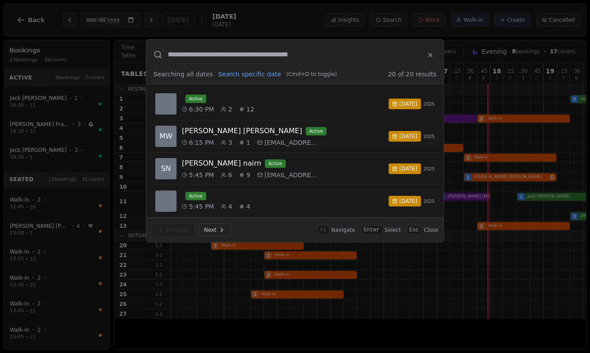
click at [283, 53] on input "text" at bounding box center [293, 54] width 251 height 11
paste input "**********"
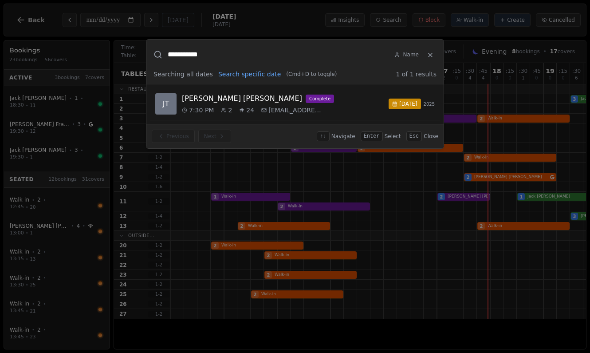
click at [205, 57] on input "**********" at bounding box center [278, 54] width 221 height 11
paste input "**"
type input "**********"
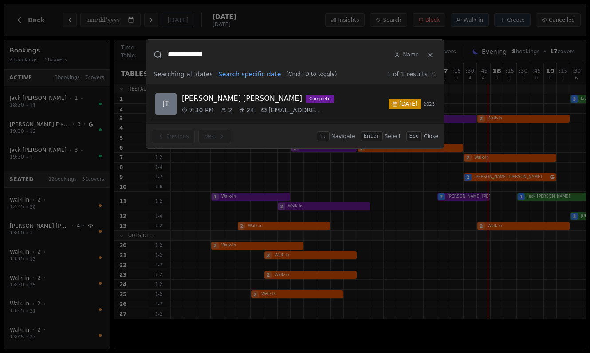
select select "****"
select select "*"
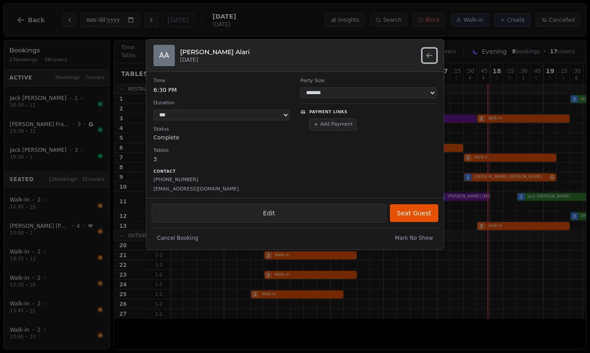
click at [432, 53] on icon "Back to search results" at bounding box center [429, 55] width 7 height 7
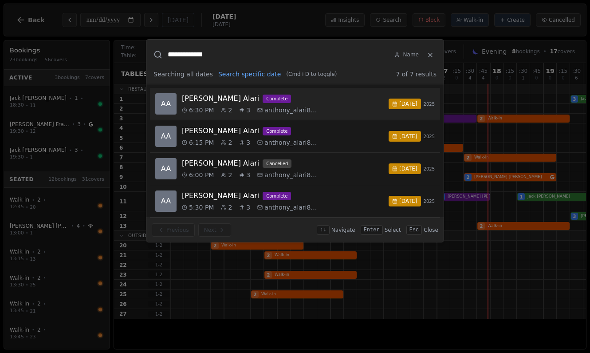
scroll to position [101, 0]
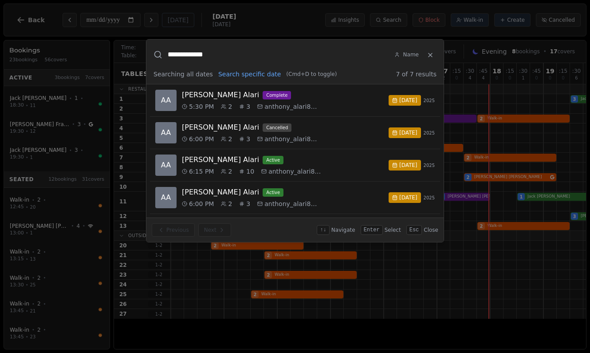
click at [56, 29] on div at bounding box center [295, 176] width 590 height 353
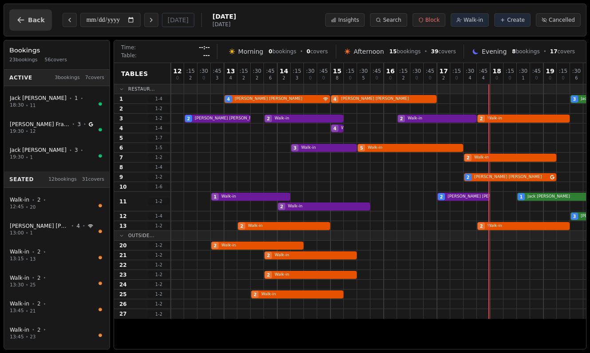
click at [35, 23] on span "Back" at bounding box center [36, 20] width 17 height 6
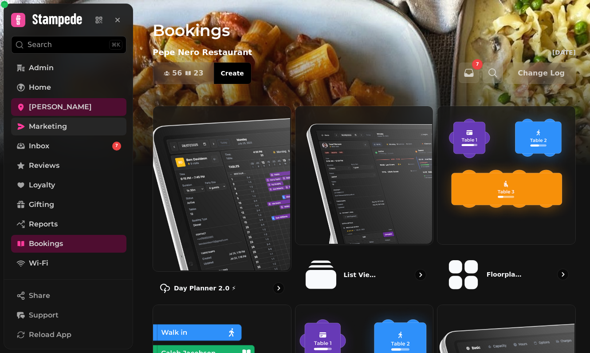
click at [35, 128] on span "Marketing" at bounding box center [48, 126] width 38 height 11
